Goal: Task Accomplishment & Management: Use online tool/utility

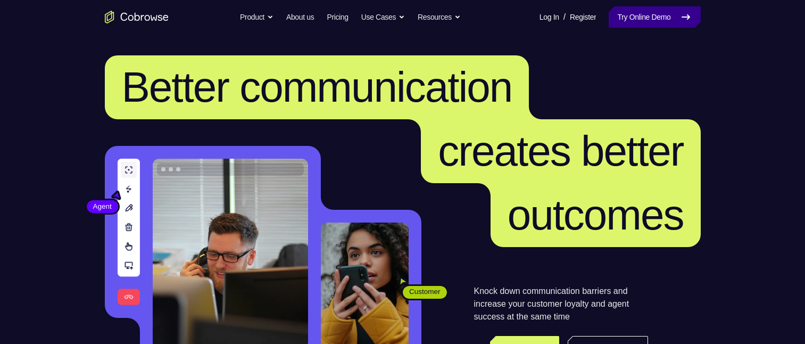
click at [659, 13] on link "Try Online Demo" at bounding box center [655, 16] width 92 height 21
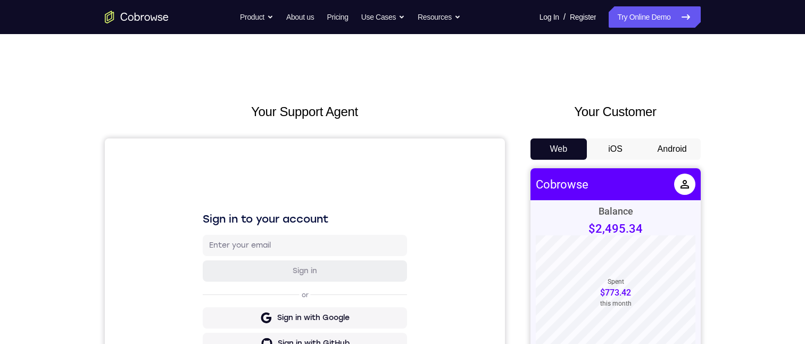
click at [662, 143] on button "Android" at bounding box center [672, 148] width 57 height 21
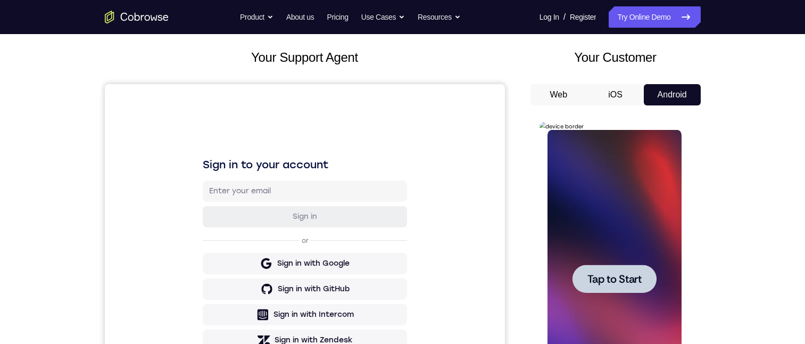
scroll to position [53, 0]
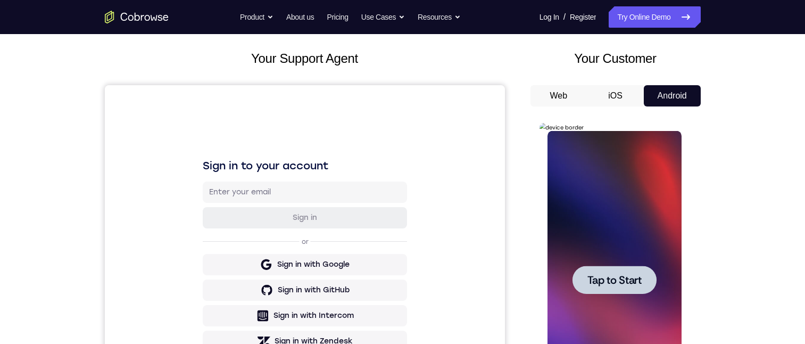
click at [593, 251] on div at bounding box center [615, 280] width 134 height 298
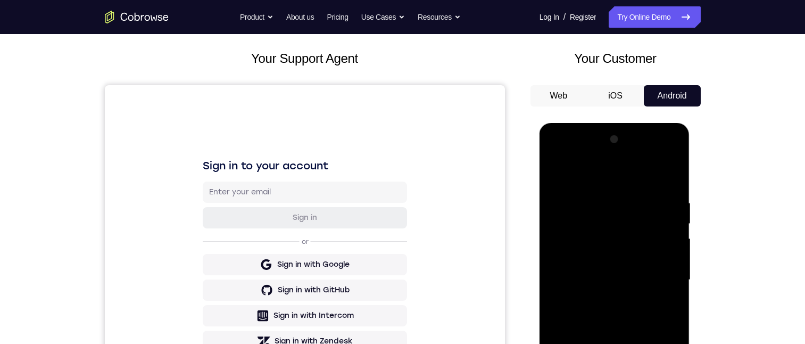
scroll to position [213, 0]
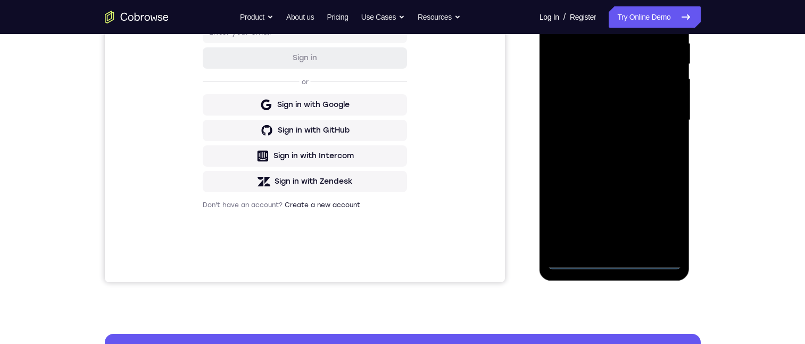
drag, startPoint x: 615, startPoint y: 265, endPoint x: 616, endPoint y: 211, distance: 53.2
click at [615, 265] on div at bounding box center [615, 120] width 134 height 298
click at [660, 216] on div at bounding box center [615, 120] width 134 height 298
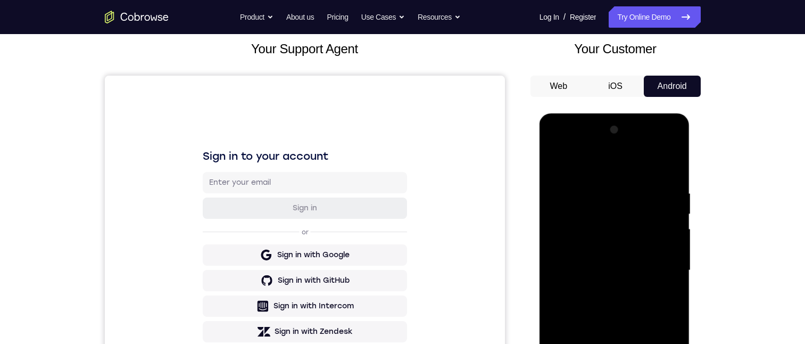
scroll to position [0, 0]
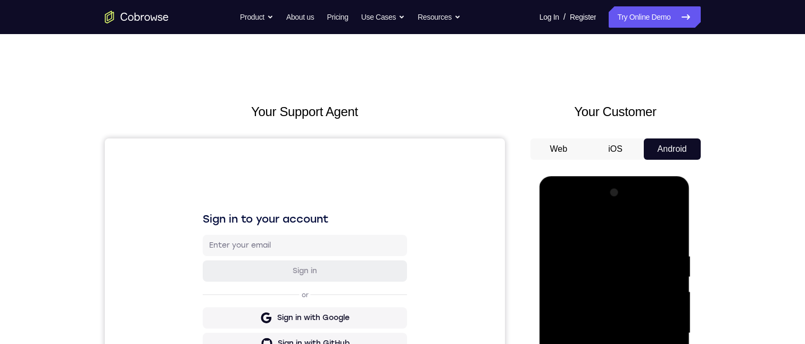
click at [573, 235] on div at bounding box center [615, 333] width 134 height 298
click at [654, 329] on div at bounding box center [615, 333] width 134 height 298
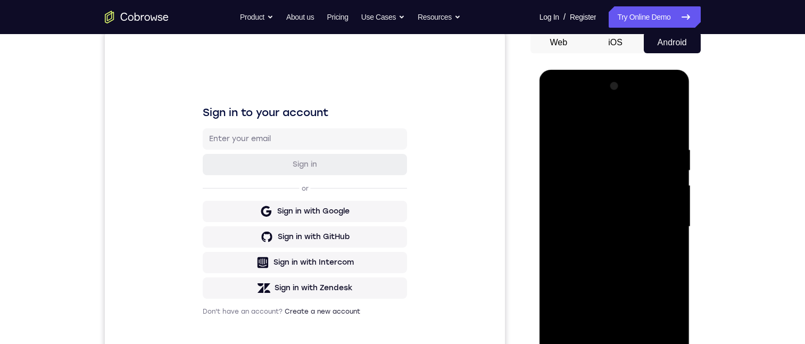
click at [604, 242] on div at bounding box center [615, 227] width 134 height 298
click at [567, 218] on div at bounding box center [615, 227] width 134 height 298
click at [572, 201] on div at bounding box center [615, 227] width 134 height 298
click at [572, 231] on div at bounding box center [615, 227] width 134 height 298
click at [607, 262] on div at bounding box center [615, 227] width 134 height 298
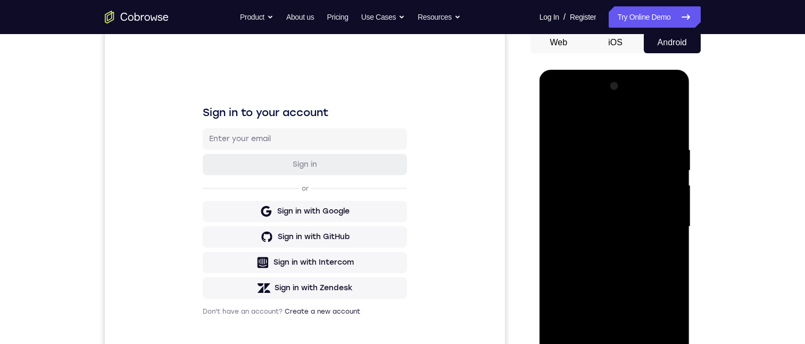
click at [604, 254] on div at bounding box center [615, 227] width 134 height 298
click at [660, 121] on div at bounding box center [615, 227] width 134 height 298
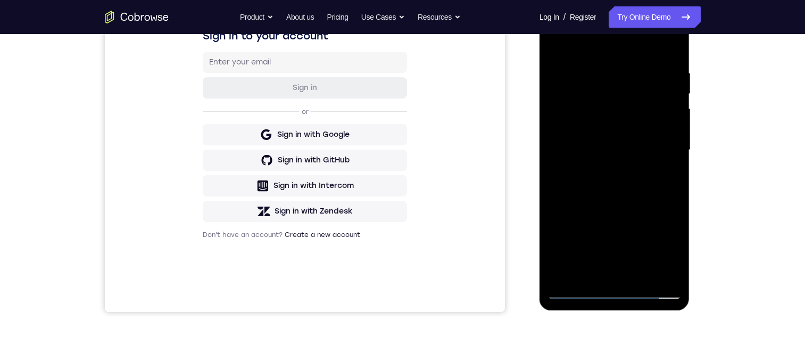
scroll to position [182, 0]
click at [588, 177] on div at bounding box center [615, 151] width 134 height 298
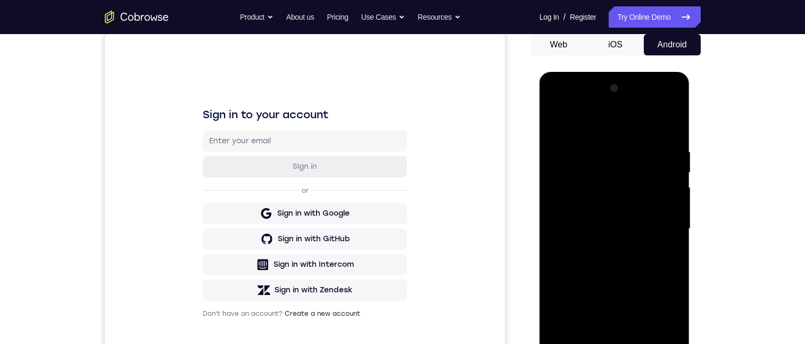
click at [593, 142] on div at bounding box center [615, 229] width 134 height 298
click at [657, 263] on div at bounding box center [615, 229] width 134 height 298
click at [667, 248] on div at bounding box center [615, 229] width 134 height 298
click at [672, 243] on div at bounding box center [615, 229] width 134 height 298
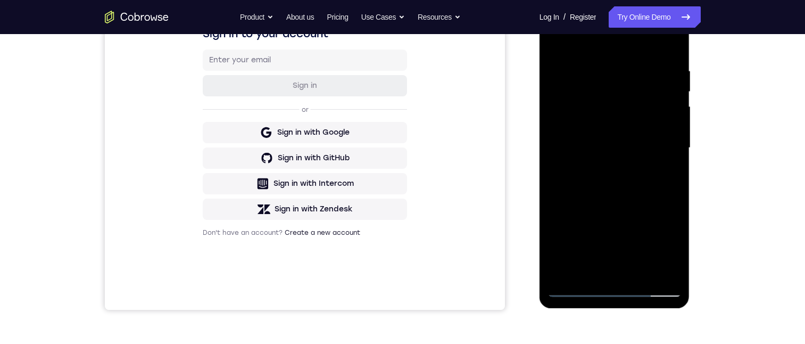
drag, startPoint x: 671, startPoint y: 116, endPoint x: 672, endPoint y: 98, distance: 18.1
click at [671, 116] on div at bounding box center [615, 148] width 134 height 298
click at [664, 124] on div at bounding box center [615, 148] width 134 height 298
click at [664, 117] on div at bounding box center [615, 148] width 134 height 298
click at [669, 45] on div at bounding box center [615, 148] width 134 height 298
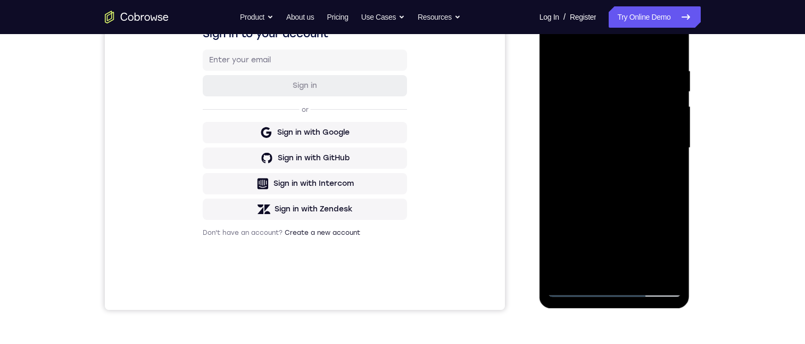
click at [669, 42] on div at bounding box center [615, 148] width 134 height 298
click at [670, 41] on div at bounding box center [615, 148] width 134 height 298
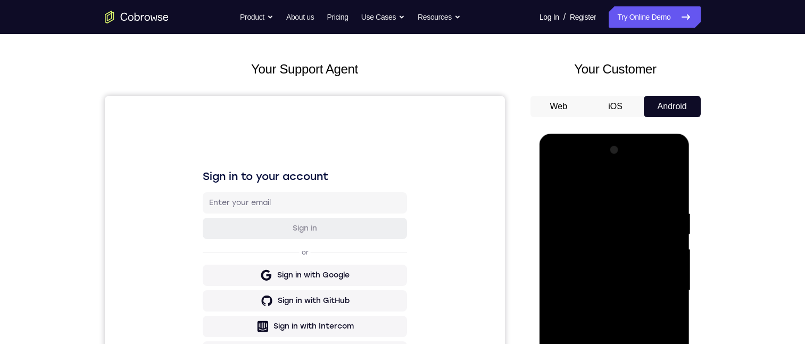
scroll to position [104, 0]
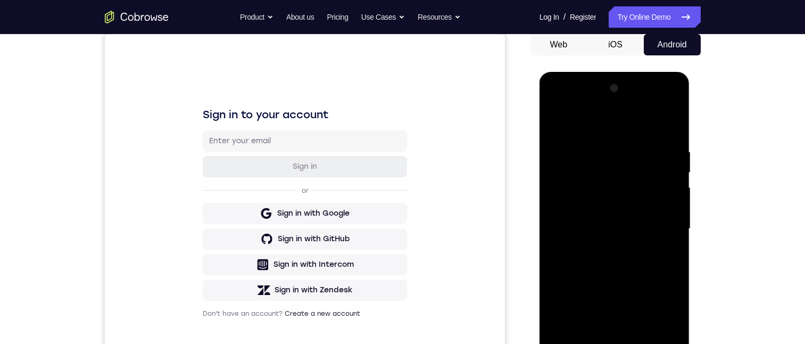
click at [670, 128] on div at bounding box center [615, 229] width 134 height 298
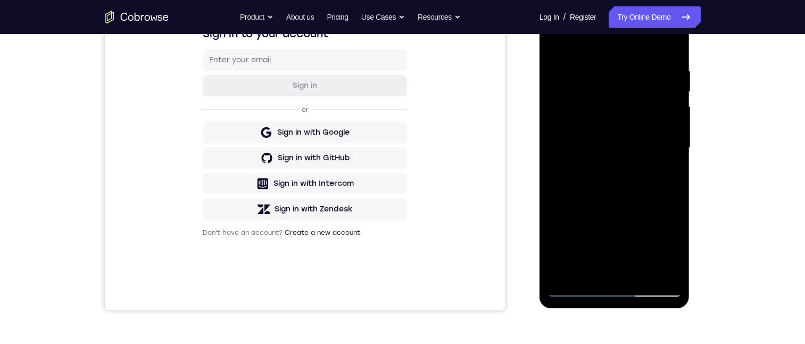
click at [574, 60] on div at bounding box center [615, 148] width 134 height 298
click at [637, 53] on div at bounding box center [615, 148] width 134 height 298
click at [634, 55] on div at bounding box center [615, 148] width 134 height 298
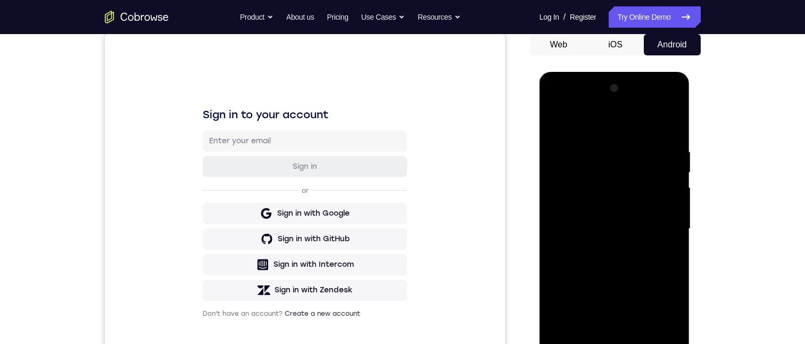
click at [553, 103] on div at bounding box center [615, 229] width 134 height 298
click at [568, 195] on div at bounding box center [615, 229] width 134 height 298
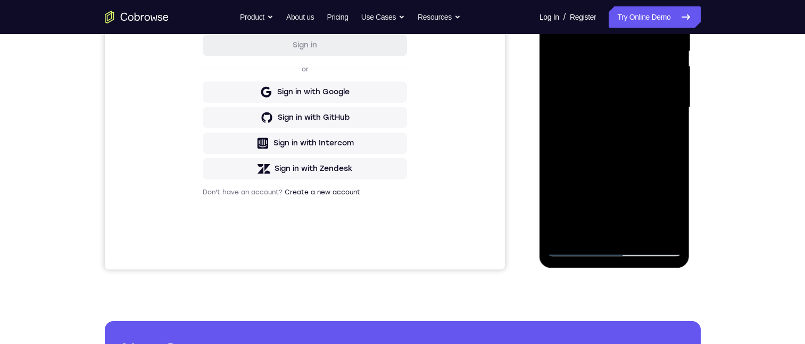
click at [660, 168] on div at bounding box center [615, 107] width 134 height 298
click at [584, 141] on div at bounding box center [615, 107] width 134 height 298
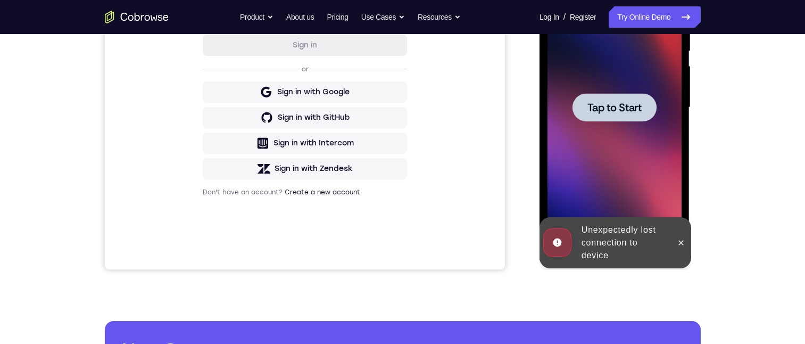
click at [615, 115] on div at bounding box center [615, 107] width 84 height 28
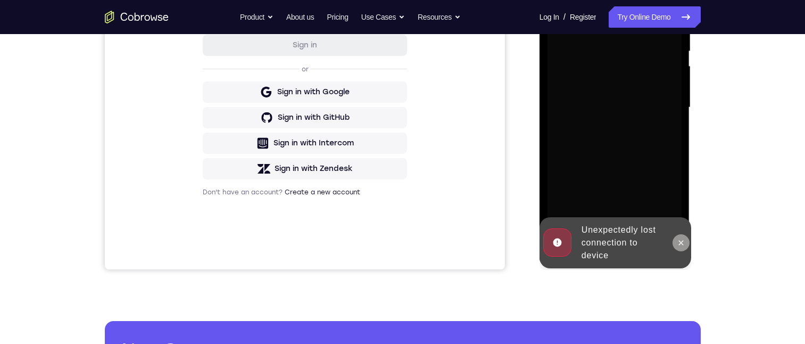
click at [681, 238] on icon at bounding box center [681, 242] width 9 height 9
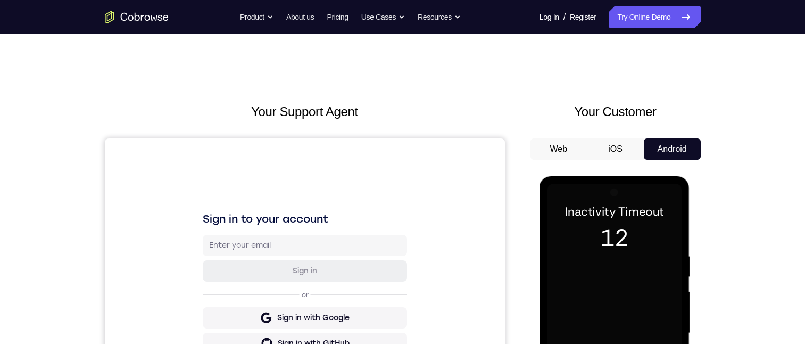
scroll to position [159, 0]
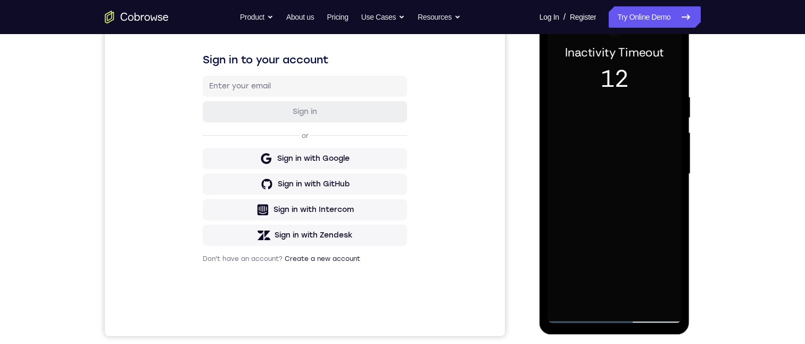
drag, startPoint x: 568, startPoint y: 214, endPoint x: 590, endPoint y: 214, distance: 21.3
click at [569, 214] on div at bounding box center [615, 174] width 134 height 298
click at [609, 312] on div at bounding box center [615, 174] width 134 height 298
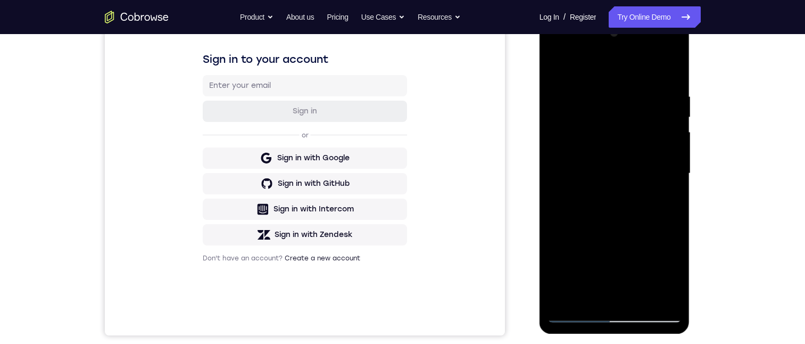
click at [665, 266] on div at bounding box center [615, 173] width 134 height 298
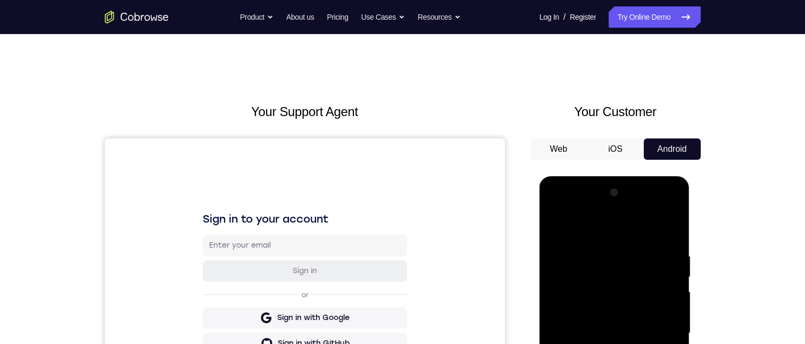
scroll to position [106, 0]
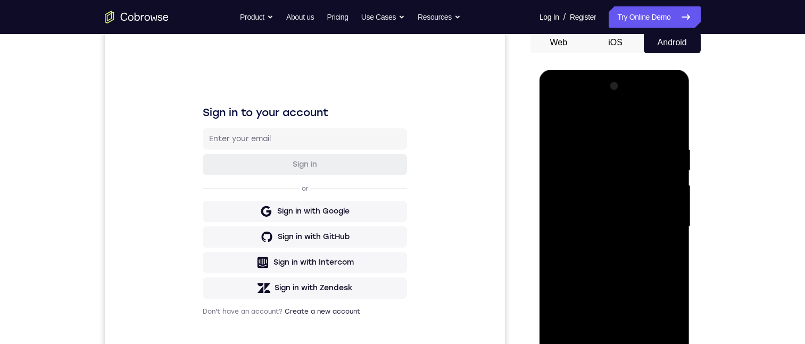
click at [592, 116] on div at bounding box center [615, 227] width 134 height 298
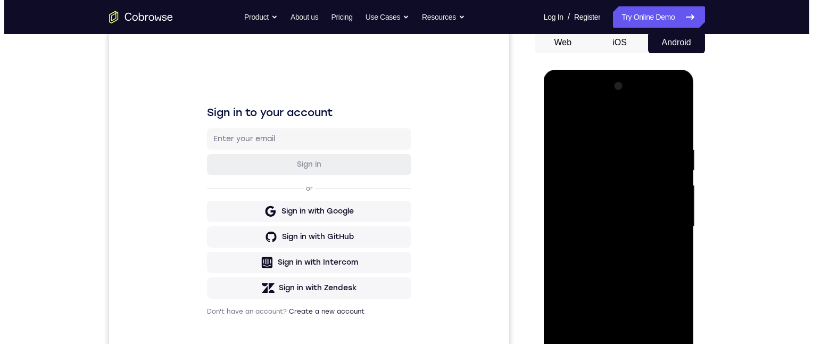
scroll to position [0, 0]
